Goal: Manage account settings

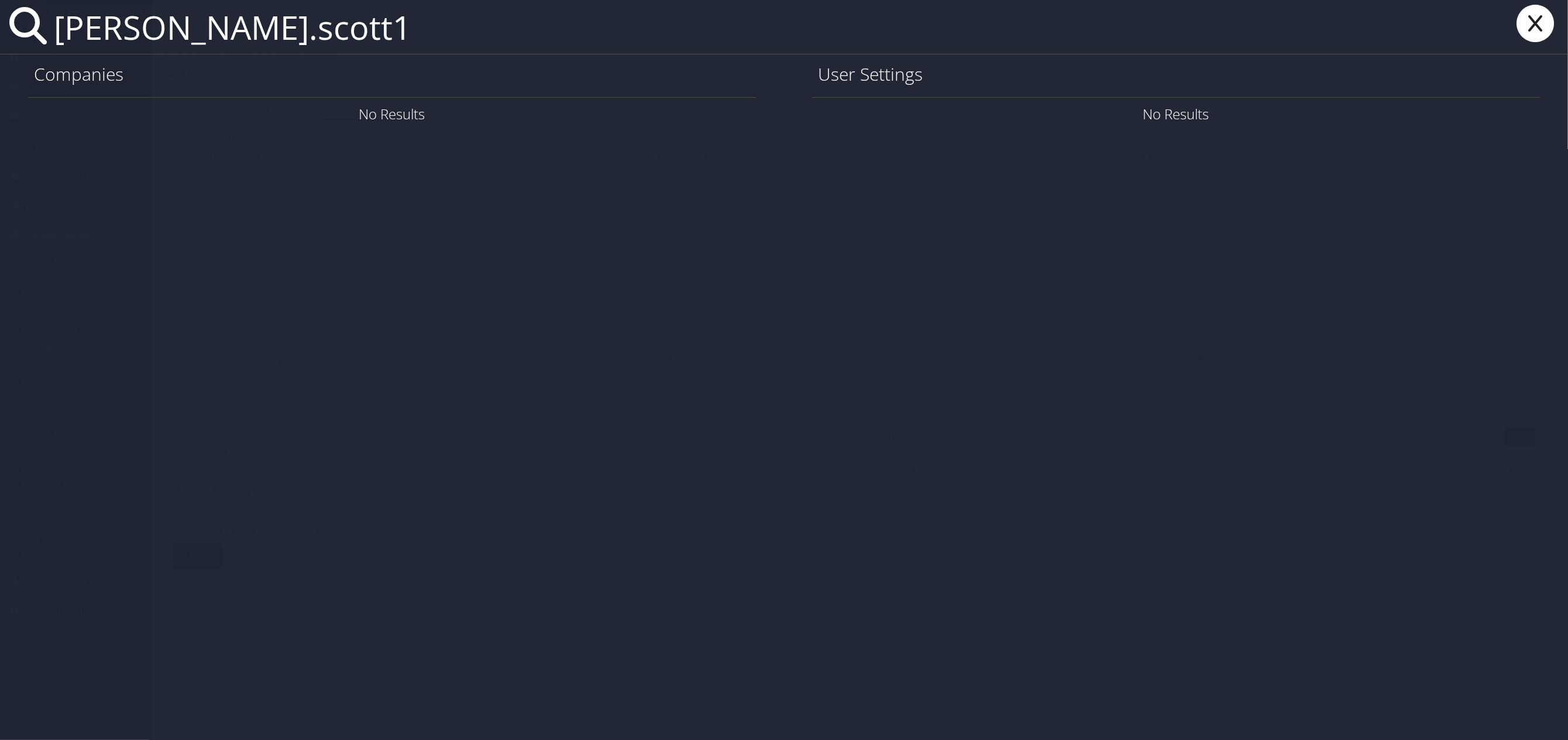
click at [1525, 20] on icon at bounding box center [1535, 23] width 47 height 37
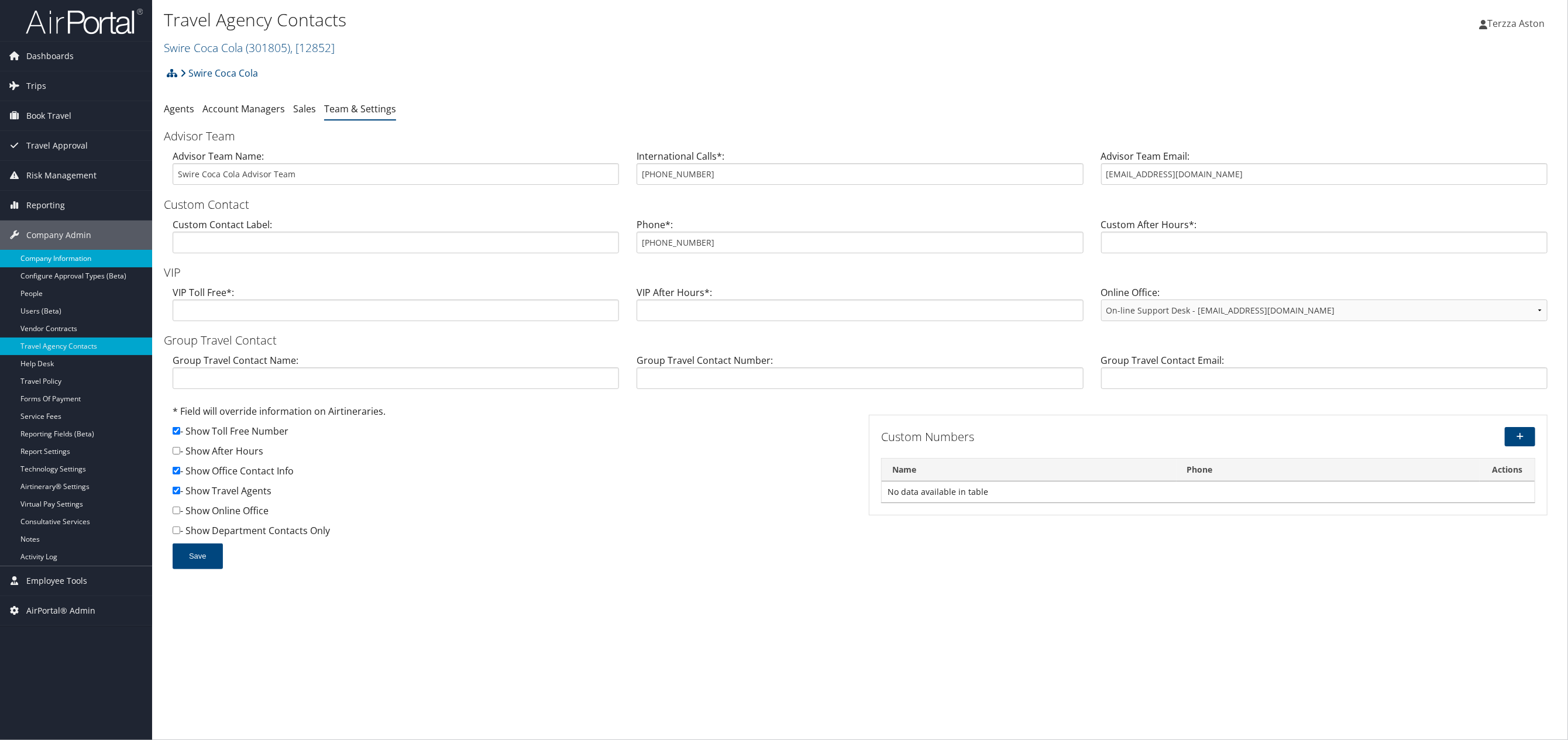
click at [62, 259] on link "Company Information" at bounding box center [76, 258] width 152 height 17
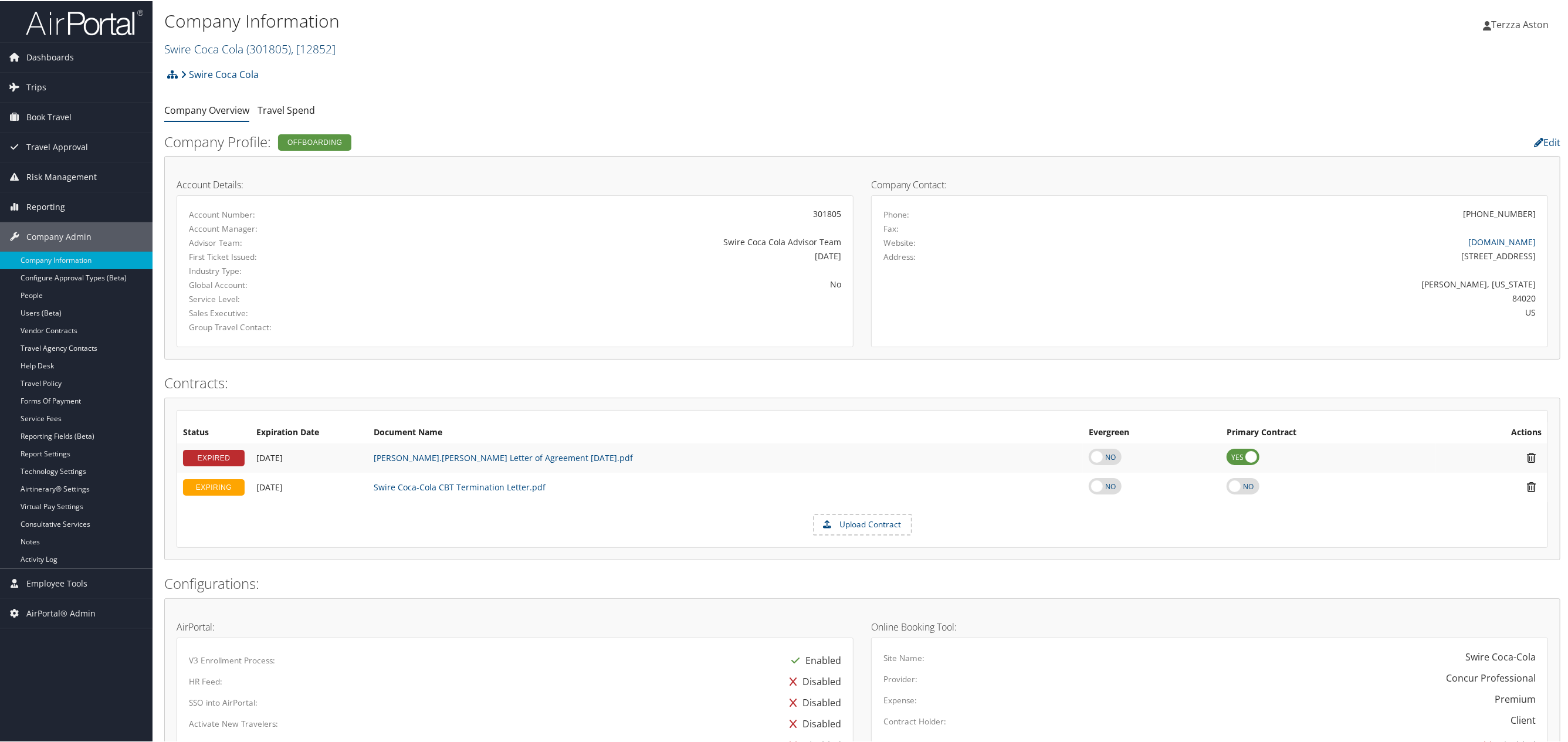
click at [249, 40] on span "( 301805 )" at bounding box center [269, 48] width 44 height 16
click at [200, 64] on input "search" at bounding box center [242, 69] width 154 height 22
type input "oneal"
drag, startPoint x: 216, startPoint y: 66, endPoint x: 159, endPoint y: 69, distance: 57.1
click at [159, 69] on div "Company Information Swire Coca Cola ( 301805 ) , [ 12852 ] Swire Coca Cola LSU …" at bounding box center [862, 646] width 1420 height 1293
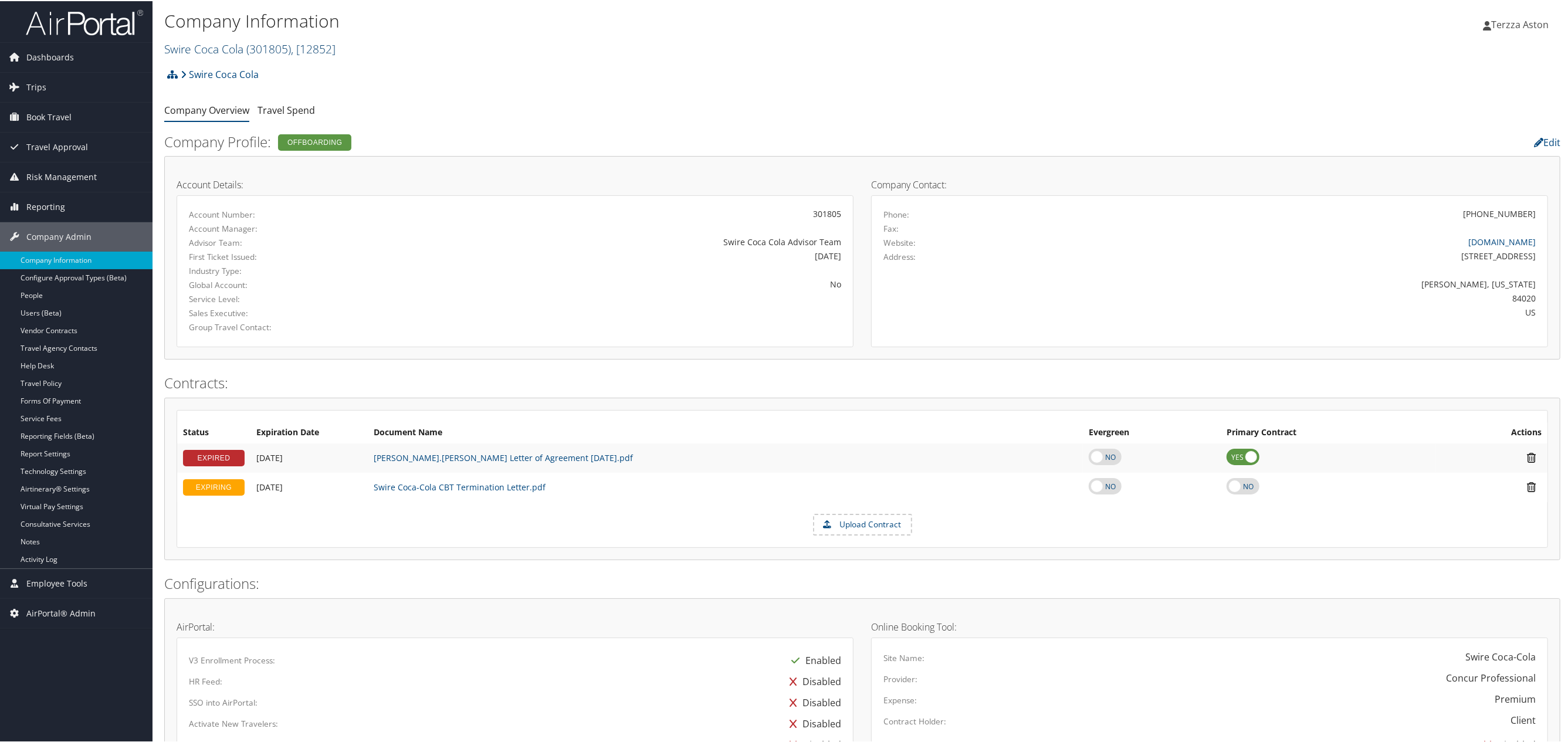
click at [207, 52] on link "Swire Coca Cola ( 301805 ) , [ 12852 ]" at bounding box center [250, 48] width 172 height 16
click at [205, 67] on input "oneal" at bounding box center [242, 69] width 154 height 22
type input "ONeal"
click at [186, 69] on input "ONeal" at bounding box center [242, 69] width 154 height 22
type input "onea"
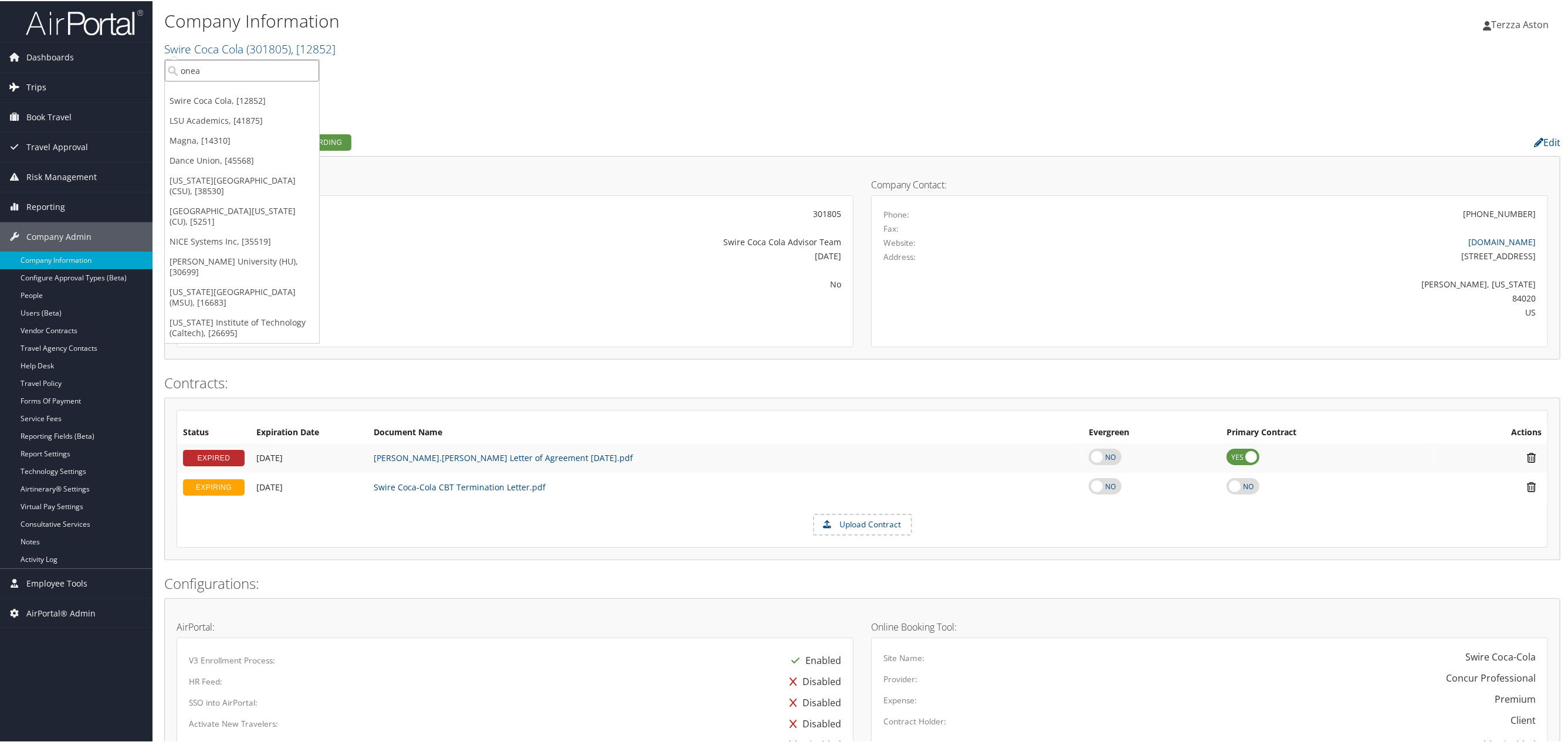
drag, startPoint x: 215, startPoint y: 71, endPoint x: 134, endPoint y: 71, distance: 81.0
click at [134, 71] on div "Dashboards AirPortal 360™ (Manager) AirPortal 360™ (Agent) My Travel Dashboard …" at bounding box center [786, 646] width 1572 height 1293
click at [209, 47] on link "Swire Coca Cola ( 301805 ) , [ 12852 ]" at bounding box center [250, 48] width 172 height 16
click at [206, 71] on input "onea" at bounding box center [242, 69] width 154 height 22
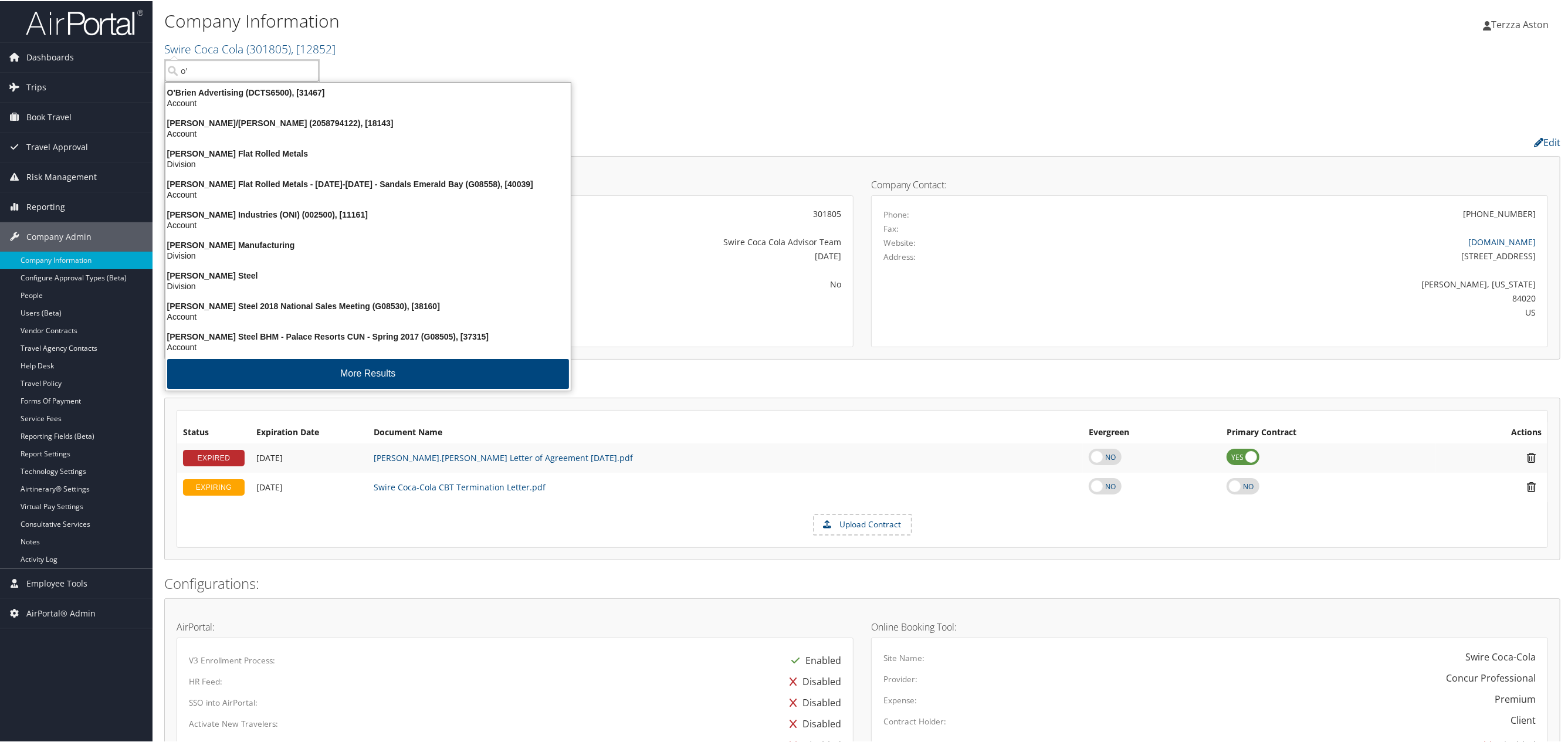
type input "o'n"
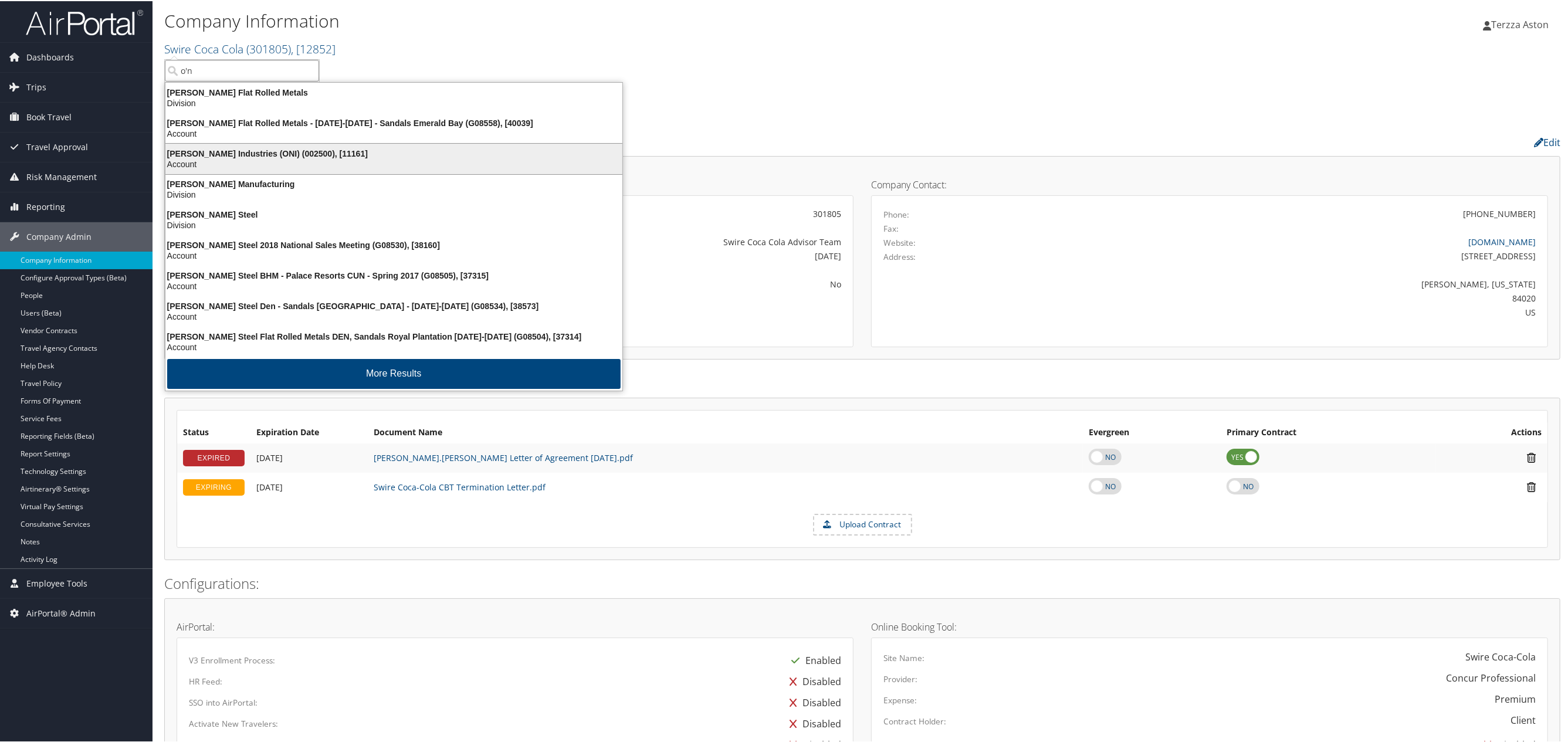
click at [222, 146] on div "O'Neal Industries (ONI) (002500), [11161] Account" at bounding box center [394, 158] width 454 height 27
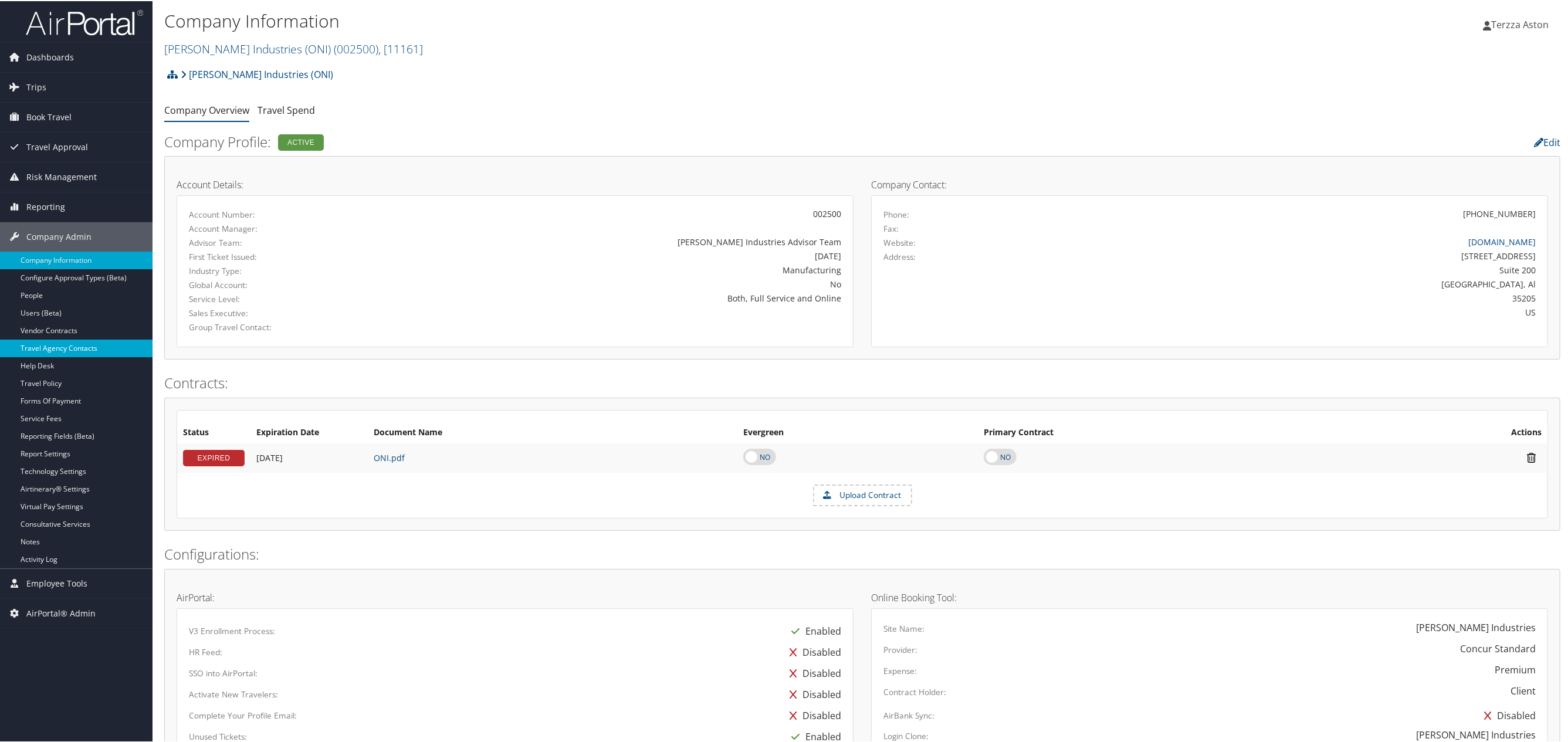
click at [52, 348] on link "Travel Agency Contacts" at bounding box center [76, 347] width 152 height 17
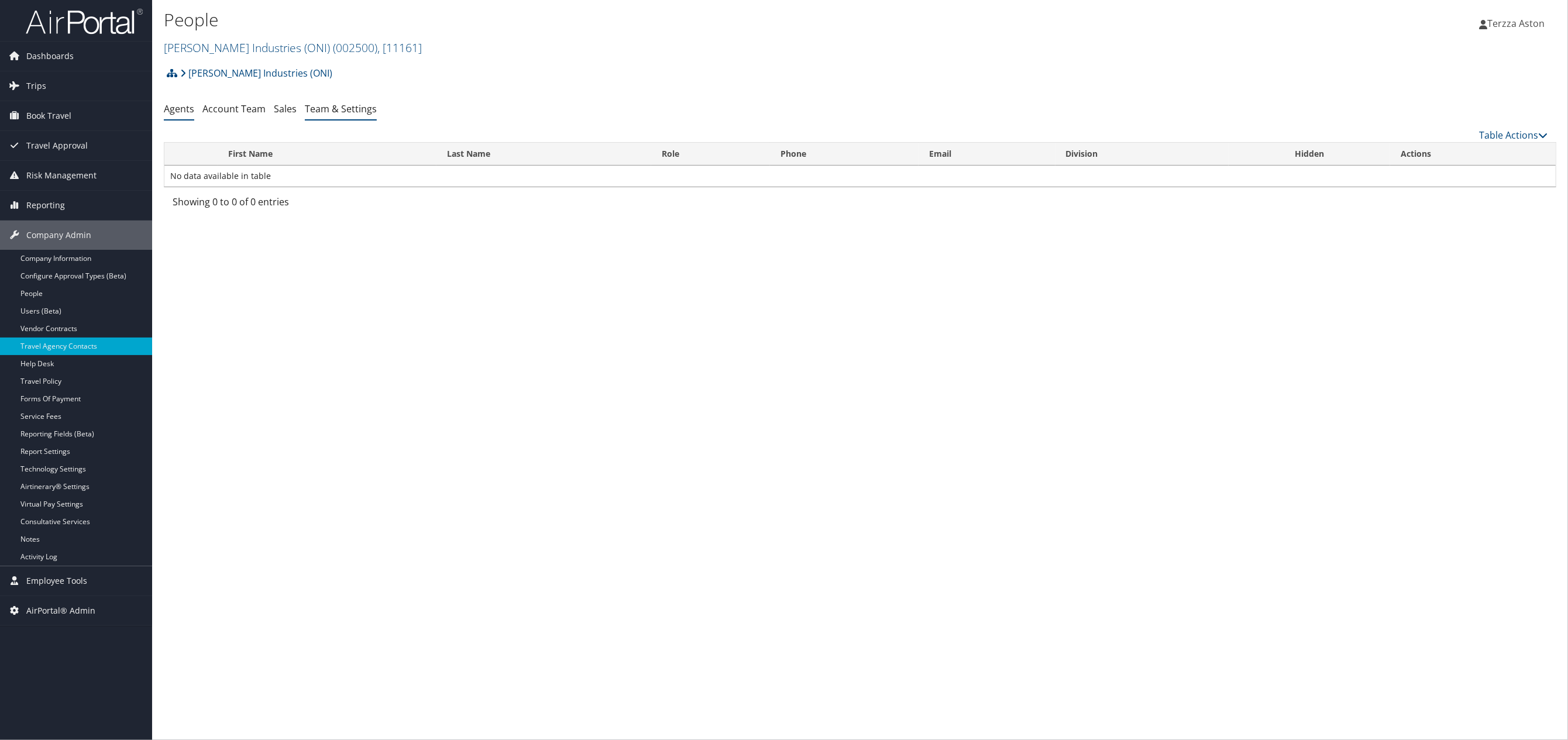
click at [351, 103] on link "Team & Settings" at bounding box center [341, 109] width 72 height 13
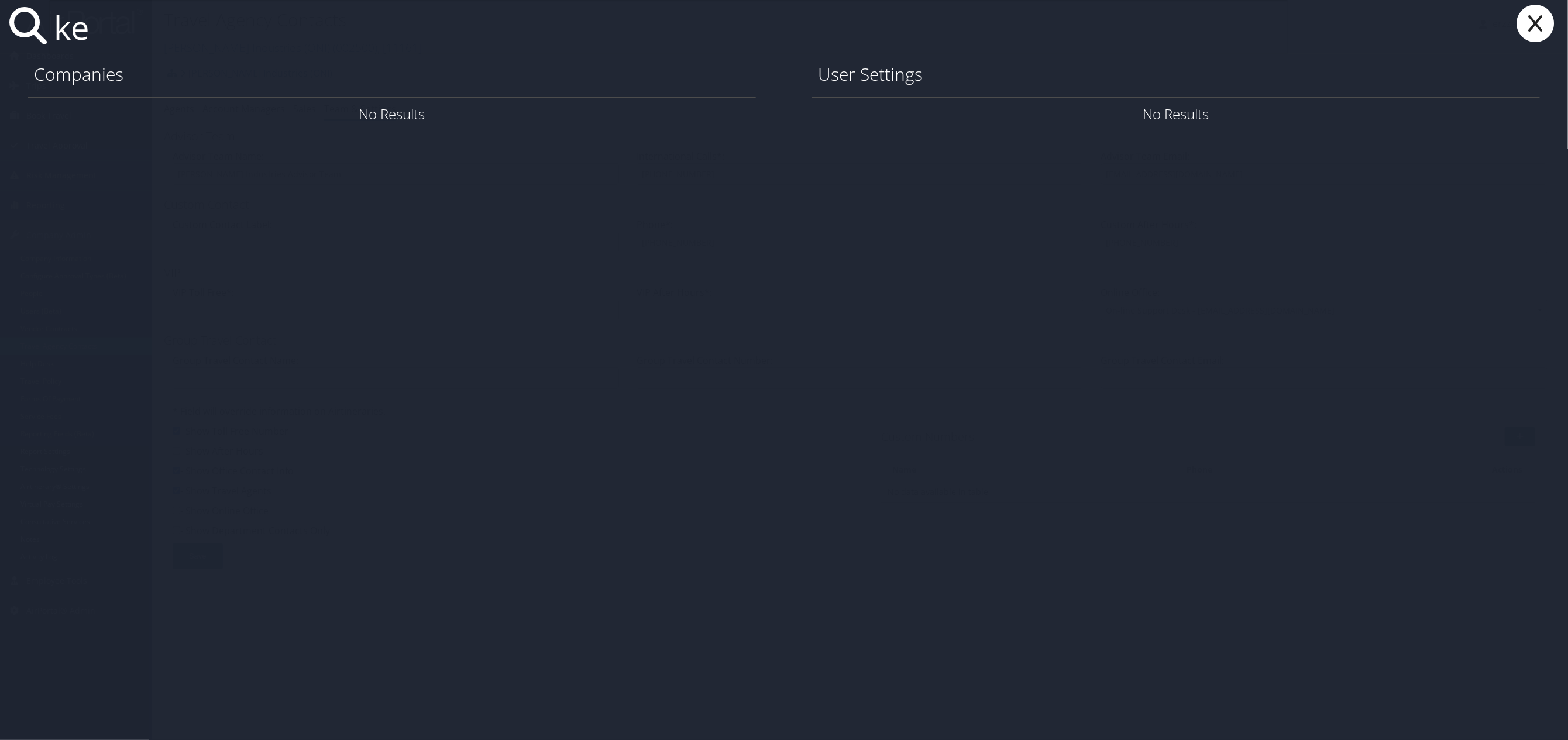
type input "k"
type input "hminard"
click at [1387, 112] on link "User Settings" at bounding box center [1399, 114] width 82 height 19
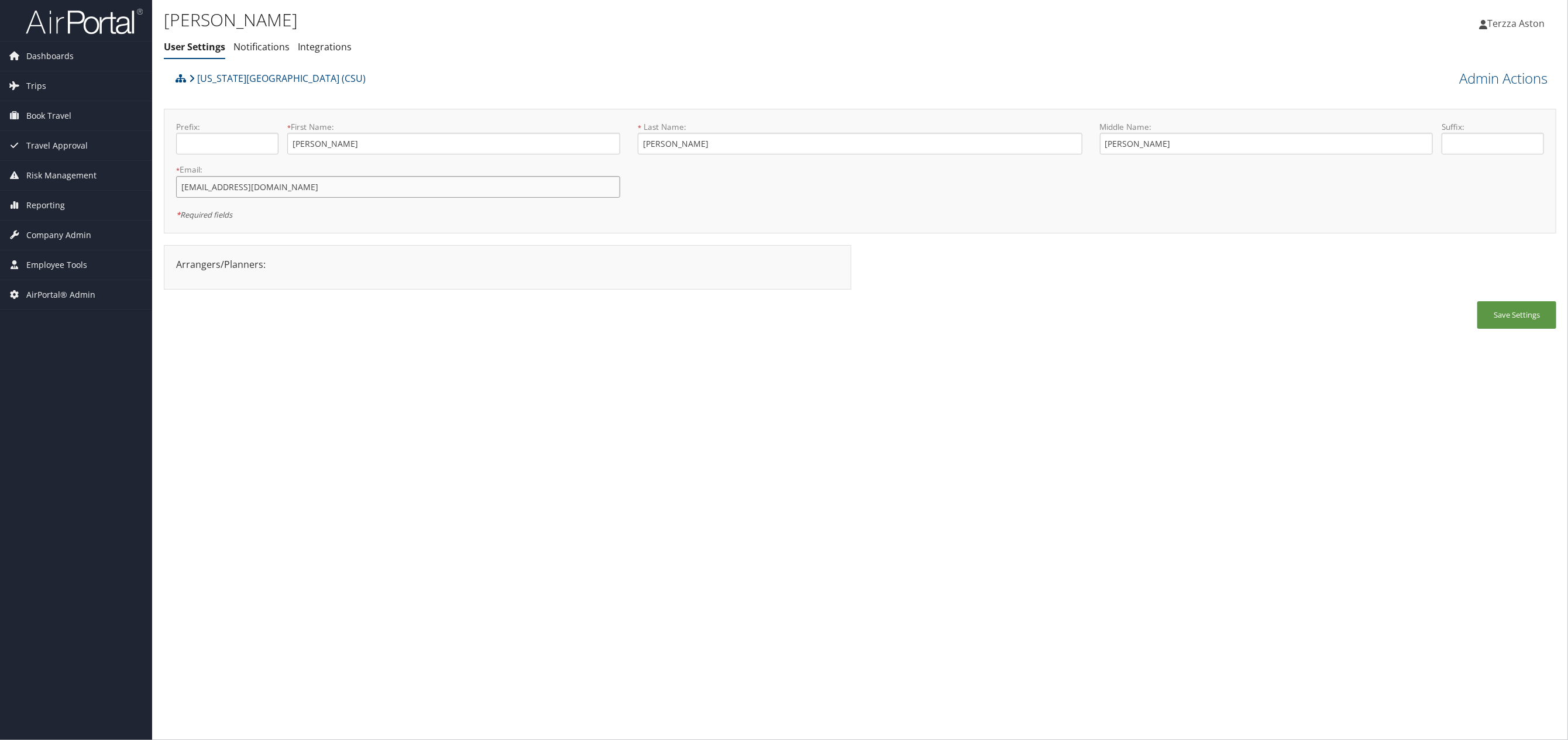
drag, startPoint x: 178, startPoint y: 184, endPoint x: 283, endPoint y: 177, distance: 105.2
click at [283, 177] on input "[EMAIL_ADDRESS][DOMAIN_NAME]" at bounding box center [398, 187] width 444 height 22
